Goal: Task Accomplishment & Management: Use online tool/utility

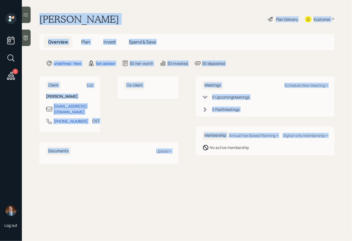
drag, startPoint x: 41, startPoint y: 17, endPoint x: 193, endPoint y: 159, distance: 208.4
click at [193, 159] on main "[PERSON_NAME] Plan Delivery Kustomer Overview Plan Invest Spend & Save undefine…" at bounding box center [187, 120] width 330 height 241
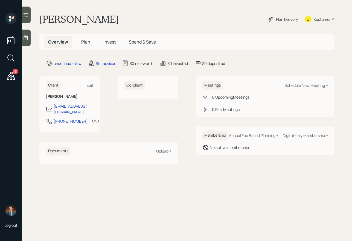
click at [25, 37] on icon at bounding box center [25, 37] width 5 height 5
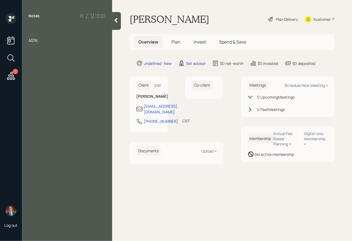
click at [40, 26] on div at bounding box center [66, 28] width 77 height 6
click at [47, 41] on div "401k:" at bounding box center [66, 40] width 77 height 6
click at [42, 26] on div at bounding box center [66, 28] width 77 height 6
click at [78, 29] on div "Married, both working" at bounding box center [66, 28] width 77 height 6
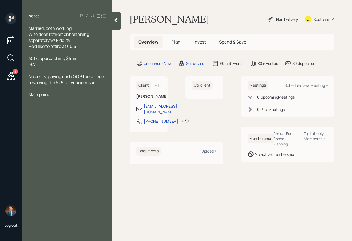
click at [44, 63] on div "IRA:" at bounding box center [66, 64] width 77 height 6
click at [34, 46] on span "He'd like to retire at 60,65" at bounding box center [53, 46] width 50 height 6
click at [101, 47] on div "He's 55, would like to retire at 60,65" at bounding box center [66, 46] width 77 height 6
drag, startPoint x: 102, startPoint y: 48, endPoint x: 60, endPoint y: 46, distance: 41.1
click at [60, 47] on div "He's 55, would like to retire at 60,65" at bounding box center [66, 46] width 77 height 6
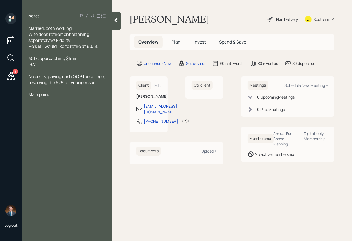
click at [94, 50] on div at bounding box center [66, 52] width 77 height 6
click at [62, 59] on span "401k: approaching $1mm" at bounding box center [52, 58] width 49 height 6
click at [42, 65] on div "IRA:" at bounding box center [66, 64] width 77 height 6
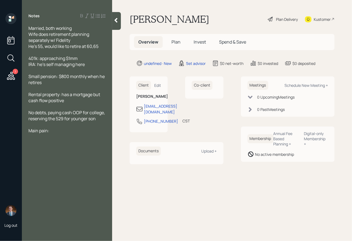
click at [54, 82] on div "Small pension: $800 monthly when he retires" at bounding box center [66, 79] width 77 height 12
click at [67, 101] on div "Rental property: has a mortgage but cash flow positive" at bounding box center [66, 97] width 77 height 12
click at [35, 112] on span "No debts, paying cash OOP for college, reserving the 529 for younger son" at bounding box center [66, 115] width 77 height 12
click at [37, 53] on div at bounding box center [66, 52] width 77 height 6
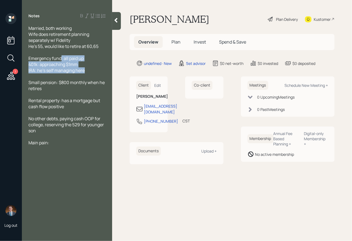
drag, startPoint x: 94, startPoint y: 72, endPoint x: 60, endPoint y: 59, distance: 36.1
click at [60, 59] on div "Married, both working Wife does retirement planning separately w/ Fidelity He's…" at bounding box center [66, 85] width 77 height 120
click at [97, 69] on div "IRA: he's self managing here" at bounding box center [66, 70] width 77 height 6
drag, startPoint x: 90, startPoint y: 72, endPoint x: 15, endPoint y: 51, distance: 77.8
click at [15, 51] on div "1 Log out Notes Married, both working Wife does retirement planning separately …" at bounding box center [176, 120] width 352 height 241
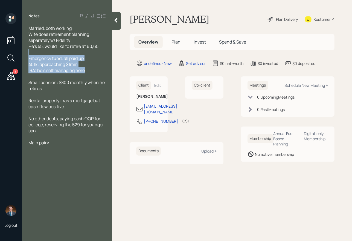
click at [55, 58] on span "Emergency fund: all paid up" at bounding box center [55, 58] width 55 height 6
drag, startPoint x: 64, startPoint y: 59, endPoint x: 87, endPoint y: 71, distance: 26.1
click at [87, 71] on div "Married, both working Wife does retirement planning separately w/ Fidelity He's…" at bounding box center [66, 85] width 77 height 120
click at [87, 71] on div "IRA: he's self managing here" at bounding box center [66, 70] width 77 height 6
drag, startPoint x: 92, startPoint y: 71, endPoint x: 42, endPoint y: 51, distance: 53.9
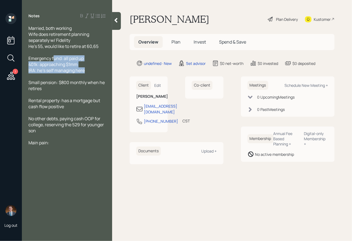
click at [42, 51] on div "Married, both working Wife does retirement planning separately w/ Fidelity He's…" at bounding box center [66, 85] width 77 height 120
click at [59, 59] on span "Emergency fund: all paid up" at bounding box center [55, 58] width 55 height 6
